Goal: Task Accomplishment & Management: Use online tool/utility

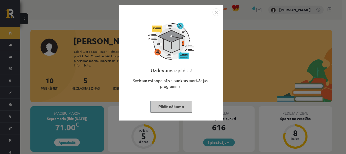
click at [172, 108] on button "Pildīt nākamo" at bounding box center [172, 107] width 42 height 12
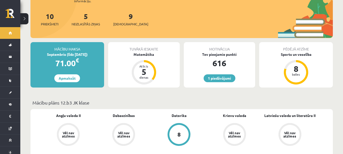
scroll to position [76, 0]
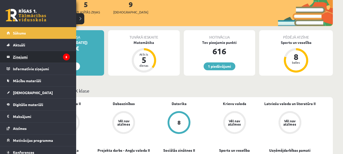
click at [9, 57] on link "Ziņojumi 5" at bounding box center [38, 57] width 63 height 12
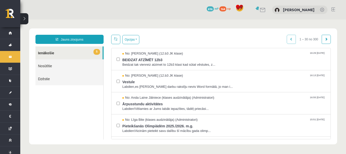
click at [143, 37] on div "Opcijas Atzīmēt visus ziņojumus Atcelt izvēlētos Atzīmēt visus kā lasītus Atzīm…" at bounding box center [221, 39] width 220 height 9
click at [145, 78] on span "Vestule" at bounding box center [223, 81] width 203 height 6
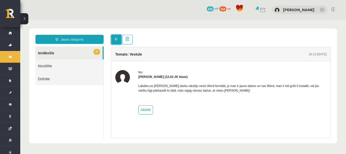
click at [117, 41] on link at bounding box center [116, 40] width 10 height 10
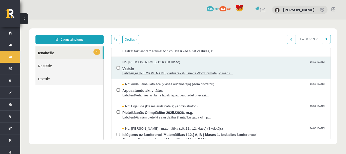
scroll to position [25, 0]
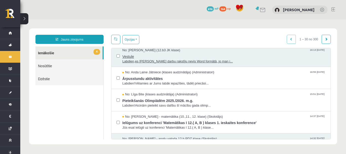
click at [166, 59] on span "Labdien,es Pārbaudes darbu rakstīju nevis Word formātā, jo man i..." at bounding box center [223, 61] width 203 height 5
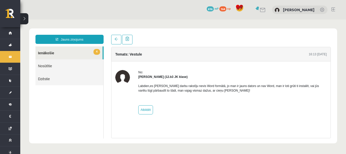
scroll to position [0, 0]
click at [130, 39] on link at bounding box center [127, 40] width 10 height 10
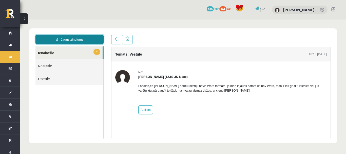
click at [75, 38] on link "Jauns ziņojums" at bounding box center [70, 39] width 68 height 9
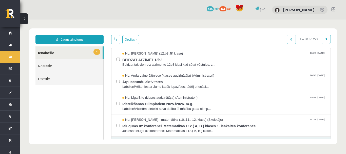
click at [78, 38] on link "Jauns ziņojums" at bounding box center [70, 39] width 68 height 9
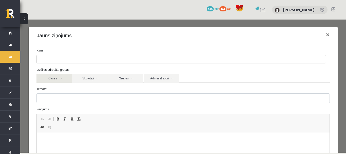
click at [64, 80] on link "Klases" at bounding box center [55, 78] width 36 height 9
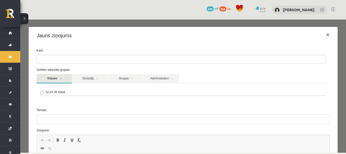
click at [68, 79] on link "Klases" at bounding box center [55, 78] width 36 height 9
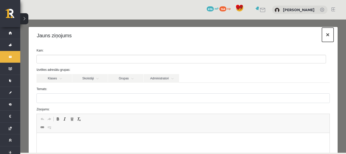
click at [325, 38] on button "×" at bounding box center [328, 35] width 12 height 14
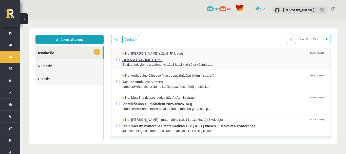
click at [185, 56] on span "BEIDZAT ATZĪMĒT 12b3" at bounding box center [223, 59] width 203 height 6
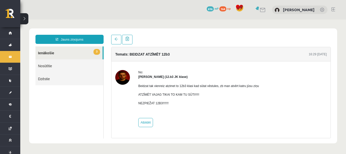
click at [126, 80] on img at bounding box center [122, 77] width 15 height 15
click at [125, 77] on img at bounding box center [122, 77] width 15 height 15
click at [121, 77] on img at bounding box center [122, 77] width 15 height 15
click at [147, 69] on div "No: Artūrs Valgers (12.b3 JK klase) Beidzat tak vienreiz atzimet to 12b3 klasi …" at bounding box center [221, 98] width 219 height 74
click at [115, 63] on div "No: Artūrs Valgers (12.b3 JK klase) Beidzat tak vienreiz atzimet to 12b3 klasi …" at bounding box center [221, 98] width 219 height 74
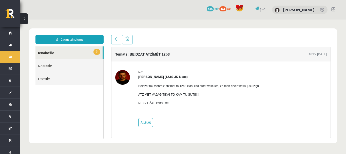
click at [117, 63] on div "No: Artūrs Valgers (12.b3 JK klase) Beidzat tak vienreiz atzimet to 12b3 klasi …" at bounding box center [221, 98] width 219 height 74
click at [129, 43] on link at bounding box center [127, 40] width 10 height 10
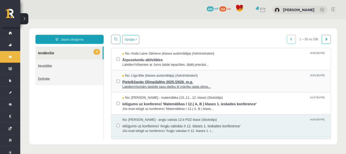
click at [207, 83] on span "Pieteikšanās Olimpiādēm 2025./2026. m.g." at bounding box center [223, 81] width 203 height 6
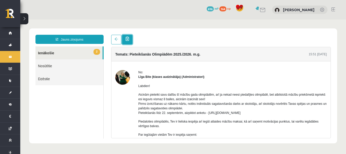
click at [128, 40] on span at bounding box center [128, 39] width 4 height 4
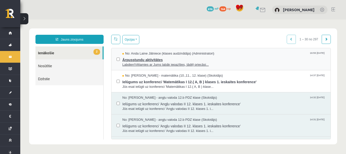
click at [135, 56] on span "Ārpusstundu aktivitātes" at bounding box center [223, 59] width 203 height 6
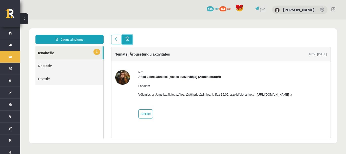
click at [128, 40] on span at bounding box center [128, 39] width 4 height 4
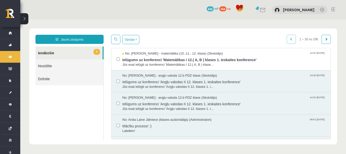
click at [147, 38] on div "Opcijas Atzīmēt visus ziņojumus Atcelt izvēlētos Atzīmēt visus kā lasītus Atzīm…" at bounding box center [221, 39] width 220 height 9
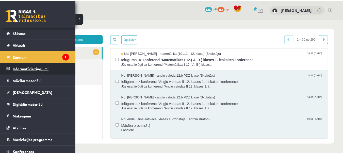
scroll to position [16, 0]
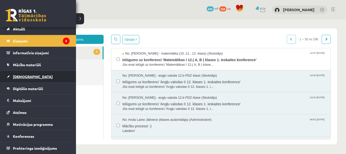
click at [39, 79] on link "[DEMOGRAPHIC_DATA]" at bounding box center [38, 77] width 63 height 12
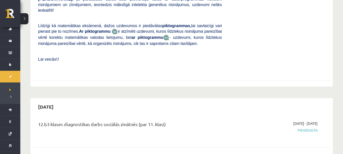
scroll to position [279, 0]
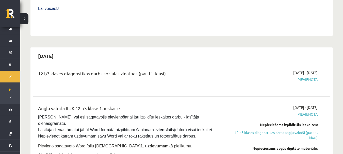
scroll to position [330, 0]
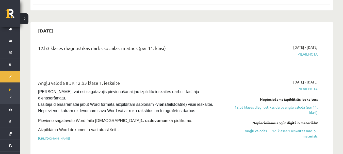
click at [72, 47] on div "12.b3 klases diagnostikas darbs sociālās zinātnēs (par 11. klasi)" at bounding box center [129, 54] width 191 height 18
click at [92, 45] on div "12.b3 klases diagnostikas darbs sociālās zinātnēs (par 11. klasi)" at bounding box center [129, 54] width 191 height 18
click at [70, 136] on link "https://drive.google.com/drive/folders/1IHE_ip15KOAbO2Se1NDGwZ2e__vlzPUf?usp=sh…" at bounding box center [54, 138] width 32 height 4
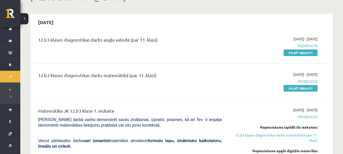
scroll to position [0, 0]
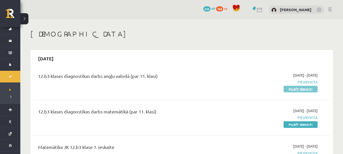
click at [289, 90] on link "Pildīt ieskaiti" at bounding box center [300, 89] width 34 height 7
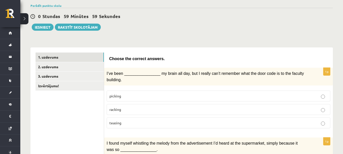
scroll to position [51, 0]
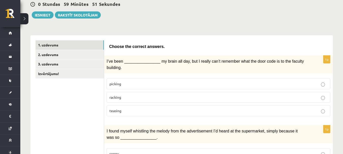
click at [175, 108] on p "teasing" at bounding box center [218, 110] width 218 height 5
click at [169, 95] on p "racking" at bounding box center [218, 97] width 218 height 5
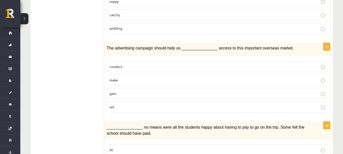
scroll to position [152, 0]
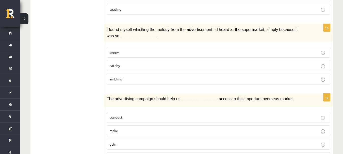
click at [126, 63] on p "catchy" at bounding box center [218, 65] width 218 height 5
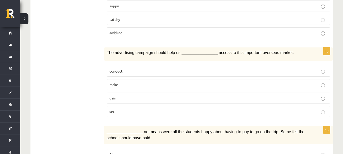
scroll to position [203, 0]
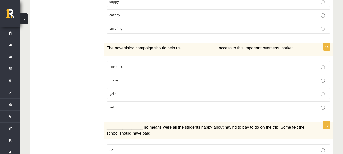
click at [162, 91] on p "gain" at bounding box center [218, 93] width 218 height 5
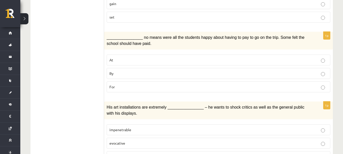
scroll to position [304, 0]
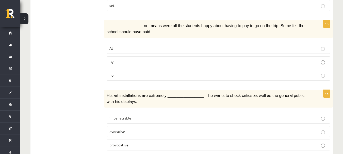
click at [140, 59] on p "By" at bounding box center [218, 61] width 218 height 5
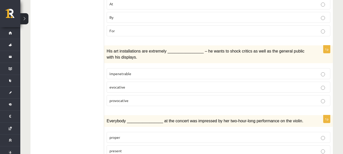
scroll to position [355, 0]
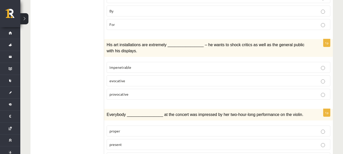
click at [182, 92] on p "provocative" at bounding box center [218, 94] width 218 height 5
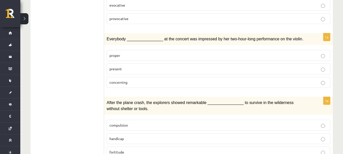
scroll to position [431, 0]
click at [135, 66] on p "present" at bounding box center [218, 68] width 218 height 5
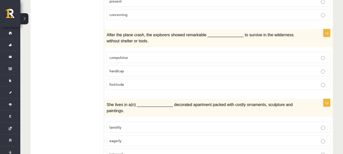
scroll to position [507, 0]
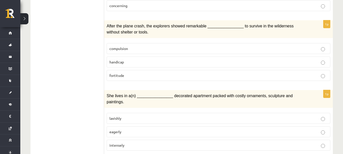
click at [154, 73] on p "fortitude" at bounding box center [218, 75] width 218 height 5
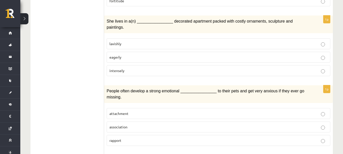
scroll to position [583, 0]
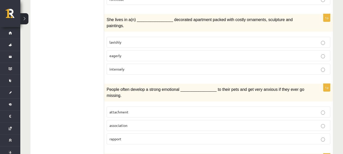
click at [194, 66] on p "intensely" at bounding box center [218, 68] width 218 height 5
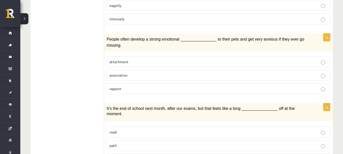
scroll to position [634, 0]
click at [214, 59] on p "attachment" at bounding box center [218, 61] width 218 height 5
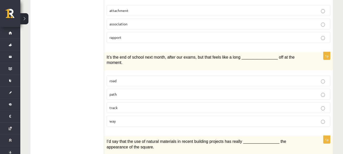
scroll to position [710, 0]
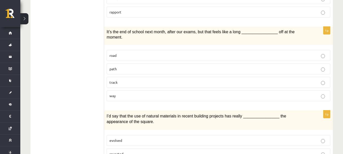
click at [142, 66] on p "path" at bounding box center [218, 68] width 218 height 5
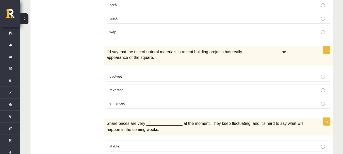
scroll to position [786, 0]
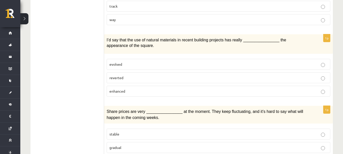
click at [197, 86] on label "enhanced" at bounding box center [218, 91] width 223 height 11
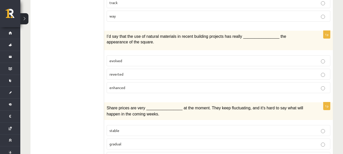
scroll to position [791, 0]
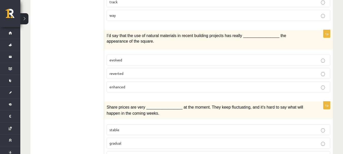
click at [176, 127] on p "stable" at bounding box center [218, 129] width 218 height 5
click at [198, 141] on p "gradual" at bounding box center [218, 143] width 218 height 5
click at [120, 154] on span "volatile" at bounding box center [115, 156] width 12 height 5
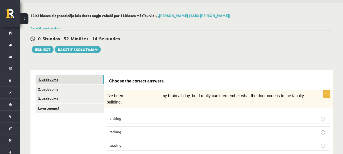
scroll to position [25, 0]
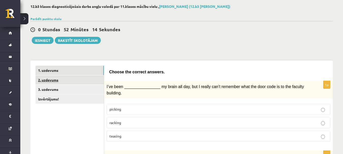
click at [101, 84] on link "2. uzdevums" at bounding box center [70, 79] width 68 height 9
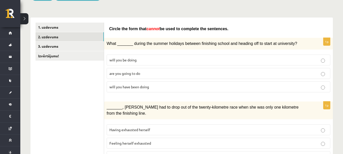
scroll to position [76, 0]
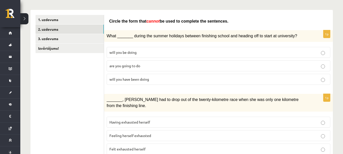
click at [149, 82] on label "will you have been doing" at bounding box center [218, 79] width 223 height 11
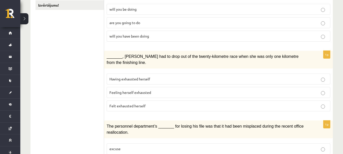
scroll to position [127, 0]
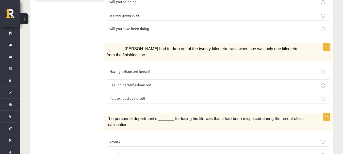
click at [160, 96] on p "Felt exhausted herself" at bounding box center [218, 98] width 218 height 5
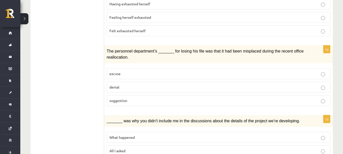
scroll to position [203, 0]
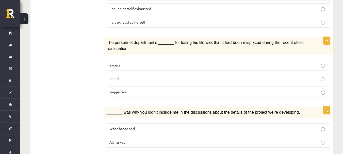
click at [147, 76] on p "denial" at bounding box center [218, 78] width 218 height 5
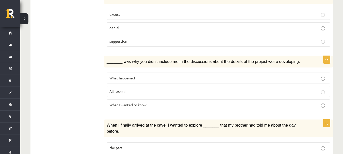
scroll to position [279, 0]
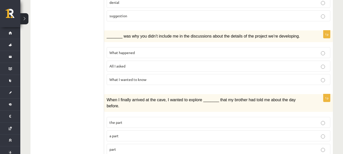
click at [139, 50] on p "What happened" at bounding box center [218, 52] width 218 height 5
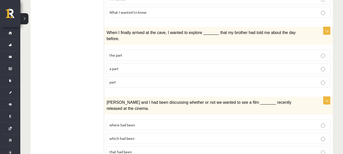
scroll to position [355, 0]
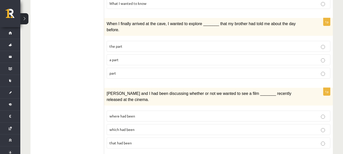
click at [140, 68] on label "part" at bounding box center [218, 73] width 223 height 11
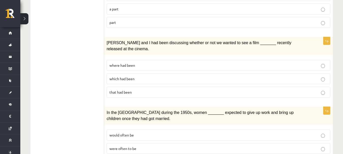
click at [173, 76] on p "which had been" at bounding box center [218, 78] width 218 height 5
click at [177, 63] on p "where had been" at bounding box center [218, 65] width 218 height 5
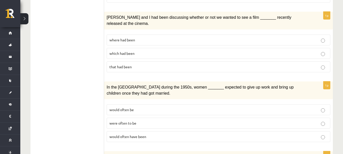
scroll to position [457, 0]
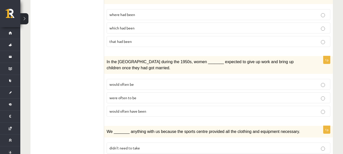
click at [147, 79] on label "would often be" at bounding box center [218, 84] width 223 height 11
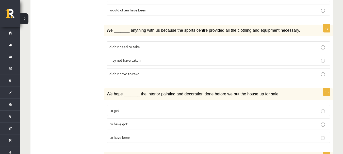
scroll to position [558, 0]
click at [143, 59] on fieldset "didn’t need to take may not have taken didn’t have to take" at bounding box center [218, 60] width 223 height 42
click at [137, 58] on span "may not have taken" at bounding box center [124, 60] width 31 height 5
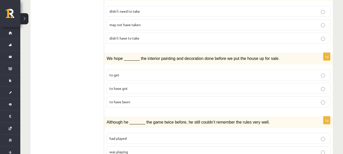
scroll to position [608, 0]
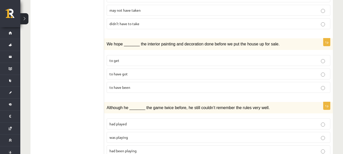
click at [127, 82] on label "to have been" at bounding box center [218, 87] width 223 height 11
click at [151, 121] on p "had played" at bounding box center [218, 123] width 218 height 5
click at [151, 135] on p "was playing" at bounding box center [218, 137] width 218 height 5
click at [125, 148] on span "had been playing" at bounding box center [122, 150] width 27 height 5
click at [124, 135] on span "was playing" at bounding box center [118, 137] width 19 height 5
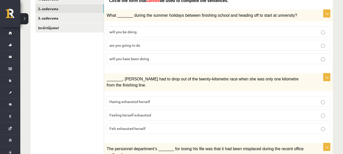
scroll to position [0, 0]
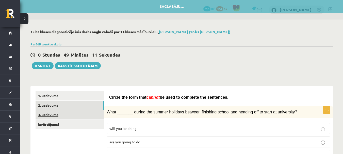
click at [89, 113] on link "3. uzdevums" at bounding box center [70, 114] width 68 height 9
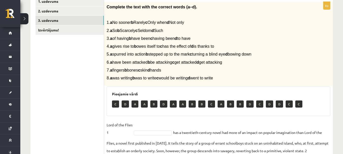
scroll to position [86, 0]
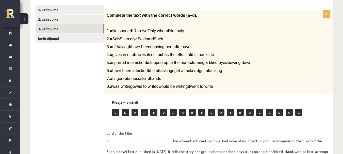
click at [115, 15] on span "Complete the text with the correct words (a–d)." at bounding box center [152, 15] width 91 height 4
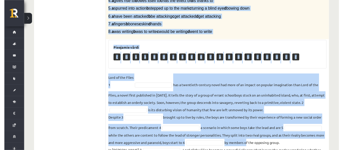
scroll to position [187, 0]
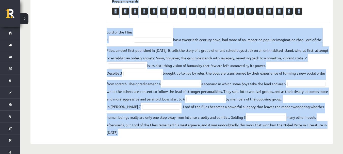
drag, startPoint x: 115, startPoint y: 15, endPoint x: 242, endPoint y: 132, distance: 173.4
click at [242, 132] on div "8p Complete the text with the correct words (a–d). 1. a No sooner b Rarely c On…" at bounding box center [218, 24] width 229 height 230
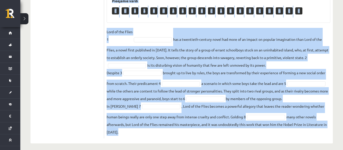
copy body "Complete the text with the correct words (a–d). 1. a No sooner b Rarely c Only …"
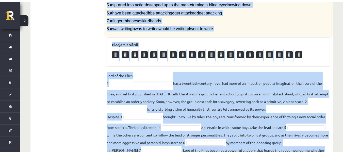
scroll to position [141, 0]
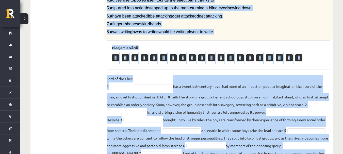
click at [148, 73] on div "8p Complete the text with the correct words (a–d). 1. a No sooner b Rarely c On…" at bounding box center [218, 71] width 229 height 230
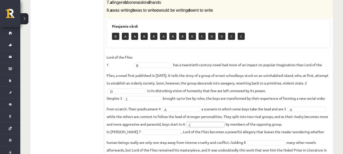
scroll to position [187, 0]
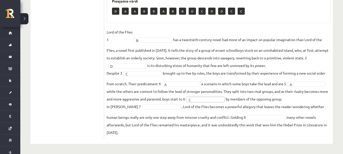
click at [173, 110] on fieldset "Lord of the Flies 1 B * has a twentieth-century novel had more of an impact on …" at bounding box center [218, 82] width 223 height 108
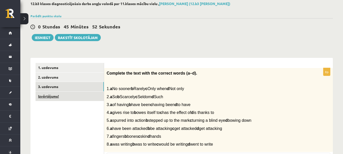
scroll to position [0, 0]
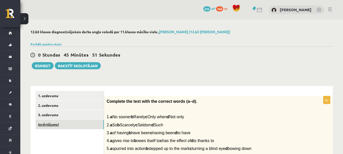
click at [97, 123] on link "Izvērtējums!" at bounding box center [70, 124] width 68 height 9
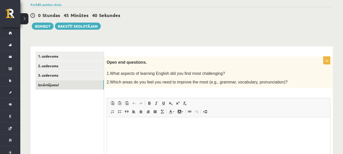
scroll to position [51, 0]
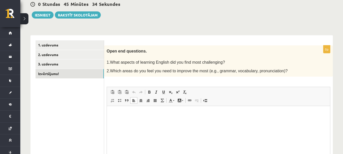
click at [153, 113] on p "Визуальный текстовый редактор, wiswyg-editor-user-answer-47024732042880" at bounding box center [218, 113] width 213 height 5
click at [117, 113] on p "**********" at bounding box center [218, 113] width 213 height 5
click at [186, 114] on p "**********" at bounding box center [218, 113] width 213 height 5
click at [188, 119] on body "**********" at bounding box center [218, 118] width 213 height 14
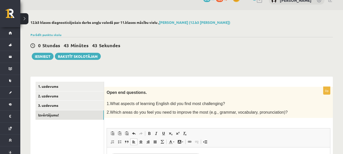
scroll to position [3, 0]
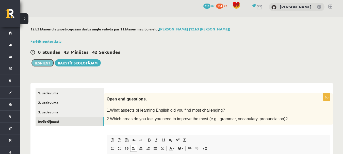
click at [44, 66] on button "Iesniegt" at bounding box center [43, 62] width 22 height 7
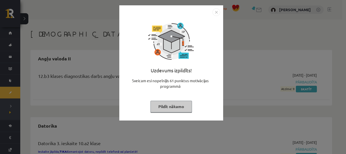
click at [182, 104] on button "Pildīt nākamo" at bounding box center [172, 107] width 42 height 12
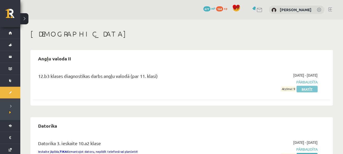
click at [313, 90] on link "Skatīt" at bounding box center [306, 89] width 21 height 7
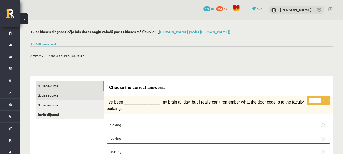
click at [87, 94] on link "2. uzdevums" at bounding box center [70, 95] width 68 height 9
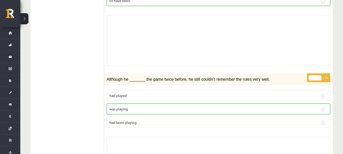
scroll to position [1181, 0]
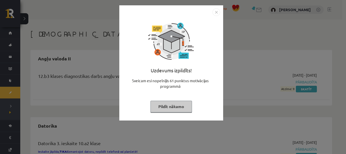
click at [175, 104] on button "Pildīt nākamo" at bounding box center [172, 107] width 42 height 12
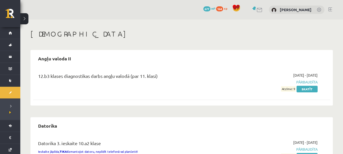
click at [167, 39] on div "[DEMOGRAPHIC_DATA]" at bounding box center [181, 35] width 302 height 10
click at [71, 56] on h2 "Angļu valoda II" at bounding box center [54, 58] width 43 height 12
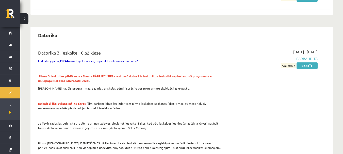
scroll to position [101, 0]
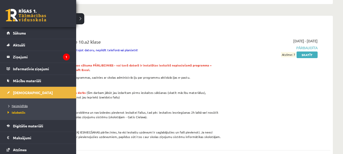
click at [14, 105] on span "Neizpildītās" at bounding box center [16, 106] width 21 height 4
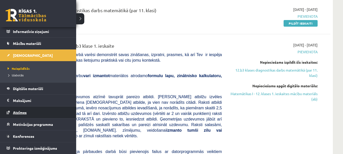
scroll to position [76, 0]
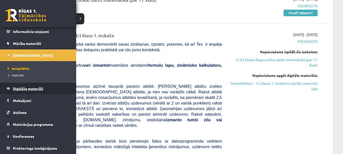
click at [36, 91] on link "Digitālie materiāli" at bounding box center [38, 89] width 63 height 12
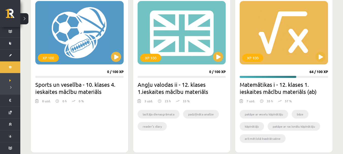
scroll to position [482, 0]
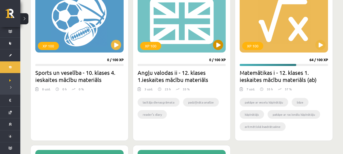
click at [194, 41] on div "XP 100" at bounding box center [181, 20] width 88 height 63
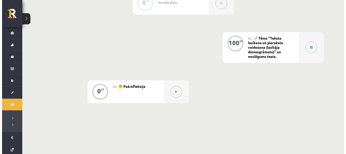
scroll to position [152, 0]
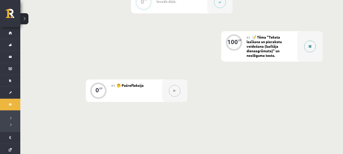
click at [311, 51] on button at bounding box center [310, 47] width 12 height 12
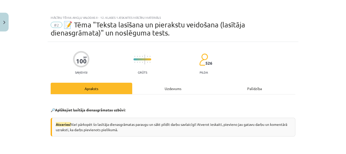
click at [158, 88] on div "Uzdevums" at bounding box center [173, 88] width 82 height 11
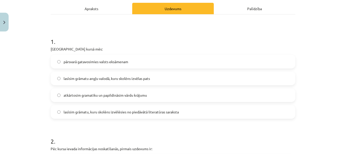
scroll to position [89, 0]
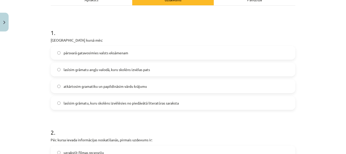
click at [144, 73] on label "lasīsim grāmatu angļu valodā, kuru skolēns izvēlas pats" at bounding box center [173, 69] width 244 height 13
click at [138, 103] on span "lasīsim grāmatu, kuru skolēns izvēlēsies no piedāvātā literatūras saraksta" at bounding box center [121, 102] width 115 height 5
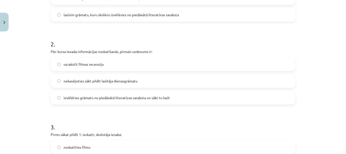
scroll to position [190, 0]
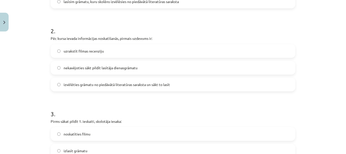
click at [97, 67] on span "nekavējoties sākt pildīt lasītāja dienasgrāmatu" at bounding box center [101, 67] width 74 height 5
click at [100, 85] on span "izvēlēties grāmatu no piedāvātā literatūras saraksta un sākt to lasīt" at bounding box center [117, 84] width 107 height 5
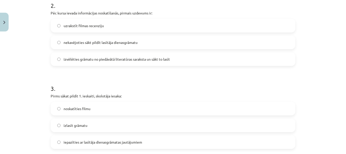
click at [84, 60] on span "izvēlēties grāmatu no piedāvātā literatūras saraksta un sākt to lasīt" at bounding box center [117, 59] width 107 height 5
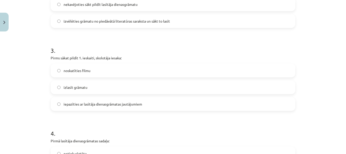
scroll to position [266, 0]
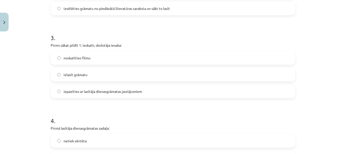
click at [129, 94] on label "iepazīties ar lasītāja dienasgrāmatas jautājumiem" at bounding box center [173, 91] width 244 height 13
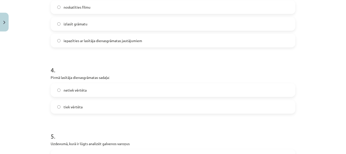
scroll to position [342, 0]
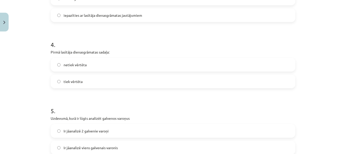
click at [120, 66] on label "netiek vērtēta" at bounding box center [173, 64] width 244 height 13
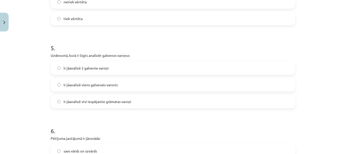
scroll to position [393, 0]
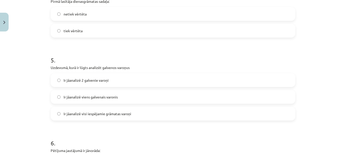
click at [114, 36] on label "tiek vērtēta" at bounding box center [173, 30] width 244 height 13
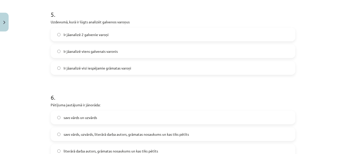
scroll to position [444, 0]
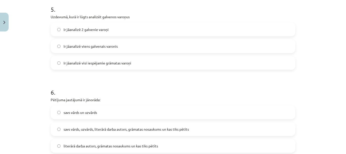
click at [116, 29] on label "Ir jāanalizē 2 galvenie varoņi" at bounding box center [173, 29] width 244 height 13
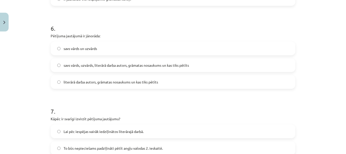
scroll to position [520, 0]
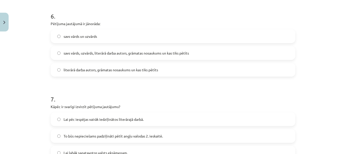
click at [127, 72] on span "literārā darba autors, grāmatas nosaukums un kas tiks pētīts" at bounding box center [111, 69] width 95 height 5
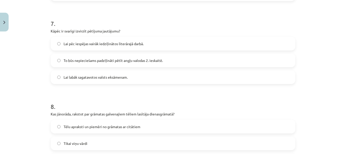
scroll to position [596, 0]
click at [91, 44] on span "Lai pēc iespējas vairāk iedziļinātos literārajā darbā." at bounding box center [104, 43] width 80 height 5
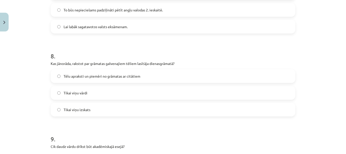
scroll to position [647, 0]
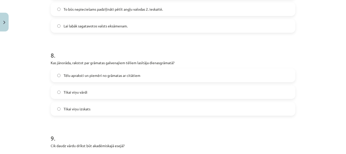
click at [116, 75] on span "Tēlu apraksti un piemēri no grāmatas ar citātiem" at bounding box center [102, 75] width 77 height 5
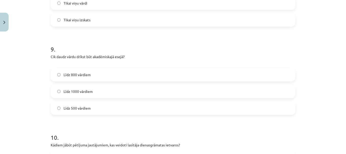
scroll to position [748, 0]
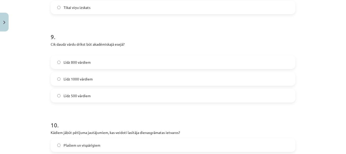
click at [92, 60] on label "Līdz 800 vārdiem" at bounding box center [173, 62] width 244 height 13
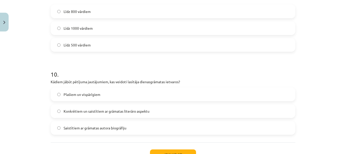
scroll to position [824, 0]
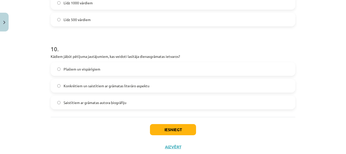
click at [101, 72] on label "Plašiem un vispārīgiem" at bounding box center [173, 69] width 244 height 13
click at [133, 86] on span "Konkrētiem un saistītiem ar grāmatas literāro aspektu" at bounding box center [107, 85] width 86 height 5
click at [169, 130] on button "Iesniegt" at bounding box center [173, 129] width 46 height 11
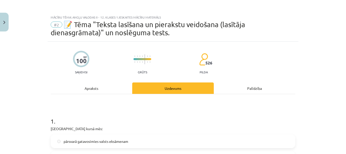
scroll to position [0, 0]
click at [9, 26] on div "Mācību tēma: Angļu valodas ii - 12. klases 1.ieskaites mācību materiāls #2 📝 Tē…" at bounding box center [173, 77] width 346 height 154
click at [3, 25] on button "Close" at bounding box center [4, 22] width 9 height 19
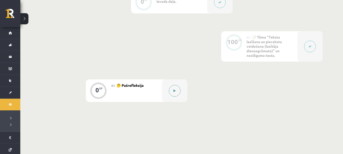
click at [169, 91] on button at bounding box center [175, 91] width 12 height 12
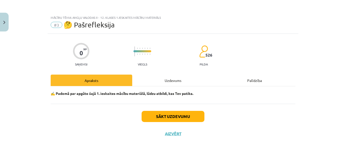
click at [163, 77] on div "Uzdevums" at bounding box center [173, 80] width 82 height 11
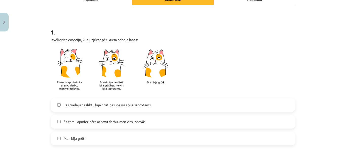
scroll to position [102, 0]
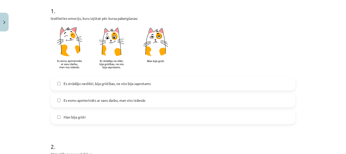
click at [151, 96] on label "Es esmu apmierināts ar savu darbu, man viss izdevās" at bounding box center [173, 100] width 244 height 13
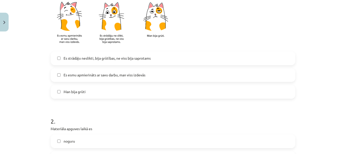
click at [151, 59] on label "Es strādāju neslikti, bija grūtības, ne viss bija saprotams" at bounding box center [173, 58] width 244 height 13
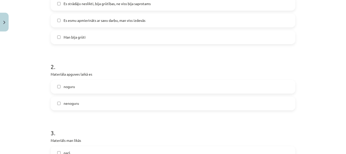
scroll to position [204, 0]
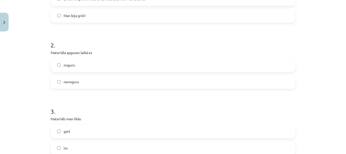
click at [139, 67] on label "noguru" at bounding box center [173, 65] width 244 height 13
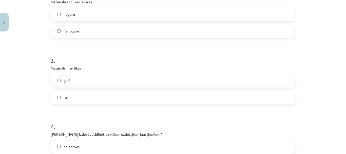
scroll to position [280, 0]
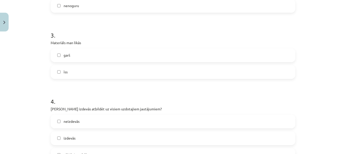
click at [137, 71] on label "īss" at bounding box center [173, 72] width 244 height 13
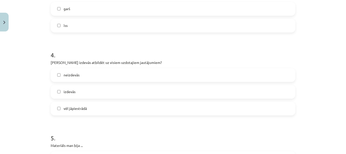
scroll to position [331, 0]
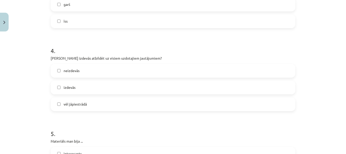
click at [135, 104] on label "vēl jāpiestrādā" at bounding box center [173, 104] width 244 height 13
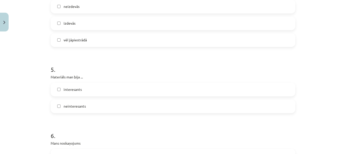
scroll to position [407, 0]
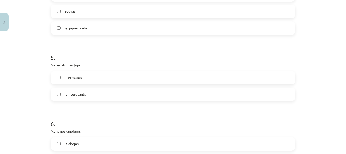
click at [98, 21] on div "neizdevās izdevās vēl jāpiestrādā" at bounding box center [173, 11] width 245 height 47
click at [97, 16] on label "izdevās" at bounding box center [173, 11] width 244 height 13
click at [93, 20] on div "neizdevās izdevās vēl jāpiestrādā" at bounding box center [173, 11] width 245 height 47
click at [97, 27] on label "vēl jāpiestrādā" at bounding box center [173, 28] width 244 height 13
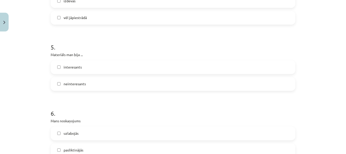
scroll to position [432, 0]
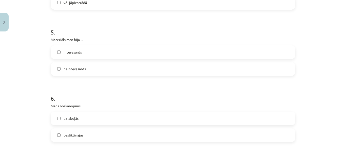
click at [100, 52] on label "interesants" at bounding box center [173, 52] width 244 height 13
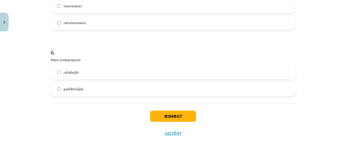
scroll to position [479, 0]
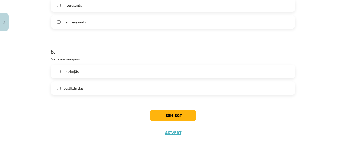
click at [98, 73] on label "uzlabojās" at bounding box center [173, 71] width 244 height 13
click at [157, 115] on button "Iesniegt" at bounding box center [173, 115] width 46 height 11
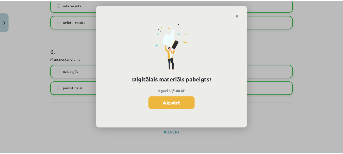
scroll to position [152, 0]
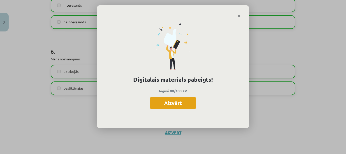
click at [169, 102] on button "Aizvērt" at bounding box center [173, 103] width 47 height 13
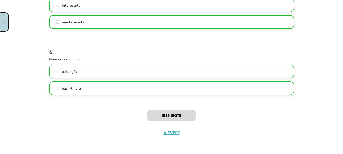
click at [4, 24] on img "Close" at bounding box center [4, 22] width 2 height 3
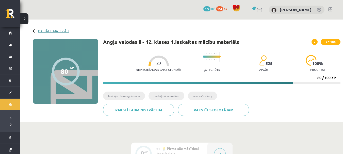
click at [51, 31] on link "Digitālie materiāli" at bounding box center [53, 31] width 31 height 4
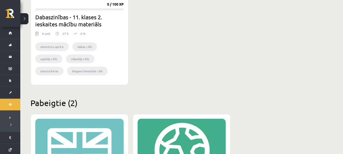
scroll to position [636, 0]
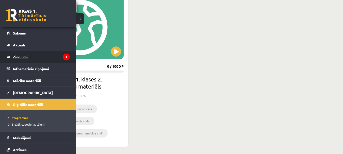
click at [41, 58] on legend "Ziņojumi 1" at bounding box center [41, 57] width 57 height 12
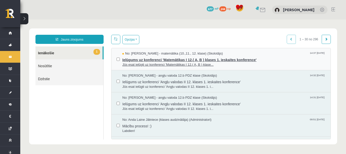
click at [153, 57] on span "Ielūgums uz konferenci 'Matemātikas I 12.( A, B ) klases 1. ieskaites konferenc…" at bounding box center [223, 59] width 203 height 6
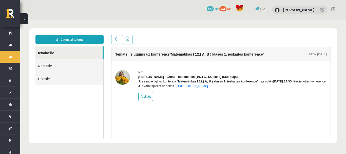
click at [120, 77] on img at bounding box center [122, 77] width 15 height 15
drag, startPoint x: 120, startPoint y: 77, endPoint x: 122, endPoint y: 69, distance: 8.6
click at [122, 69] on div "No: [PERSON_NAME] - matemātika (10.,11., 12. klase) (Skolotājs) Jūs esat ielūgt…" at bounding box center [221, 85] width 219 height 48
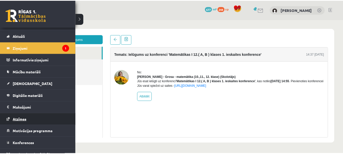
scroll to position [16, 0]
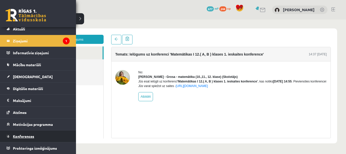
click at [42, 134] on link "Konferences" at bounding box center [38, 136] width 63 height 12
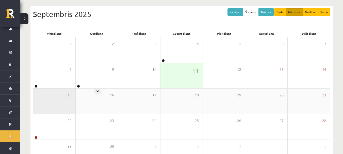
scroll to position [76, 0]
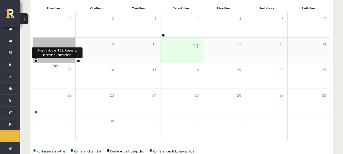
click at [37, 61] on link at bounding box center [35, 60] width 3 height 3
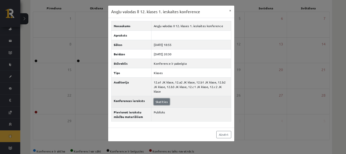
click at [161, 98] on link "Skatīties" at bounding box center [162, 101] width 16 height 7
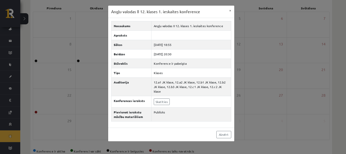
click at [45, 57] on div "Angļu valodas II 12. klases 1. ieskaites konference × Nosaukums Angļu valodas I…" at bounding box center [173, 77] width 346 height 154
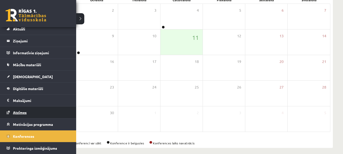
scroll to position [89, 0]
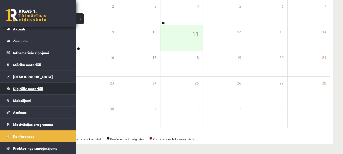
click at [25, 87] on span "Digitālie materiāli" at bounding box center [28, 88] width 30 height 5
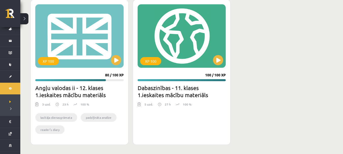
scroll to position [814, 0]
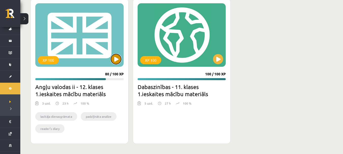
click at [118, 59] on button at bounding box center [116, 59] width 10 height 10
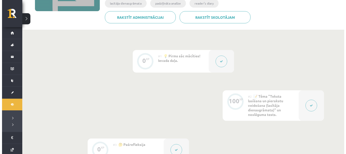
scroll to position [101, 0]
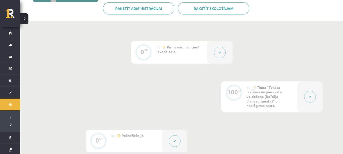
click at [222, 54] on button at bounding box center [220, 53] width 12 height 12
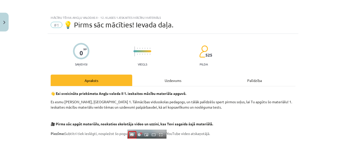
click at [187, 79] on div "Uzdevums" at bounding box center [173, 80] width 82 height 11
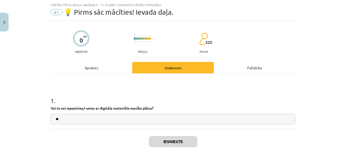
scroll to position [55, 0]
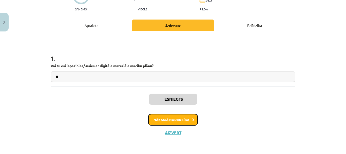
click at [182, 121] on button "Nākamā nodarbība" at bounding box center [173, 120] width 50 height 12
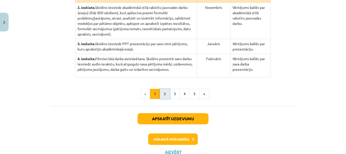
click at [163, 89] on button "2" at bounding box center [165, 94] width 10 height 10
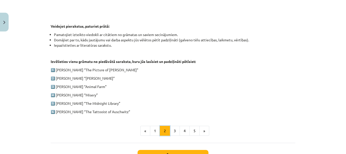
scroll to position [300, 0]
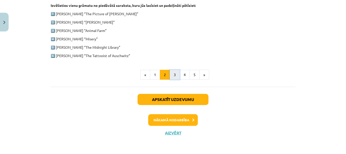
click at [172, 74] on button "3" at bounding box center [175, 75] width 10 height 10
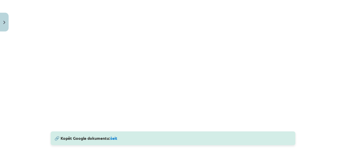
scroll to position [174, 0]
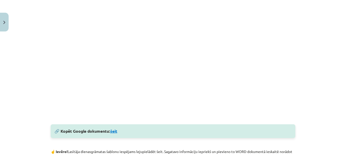
click at [116, 131] on link "šeit" at bounding box center [113, 130] width 7 height 5
